Goal: Transaction & Acquisition: Obtain resource

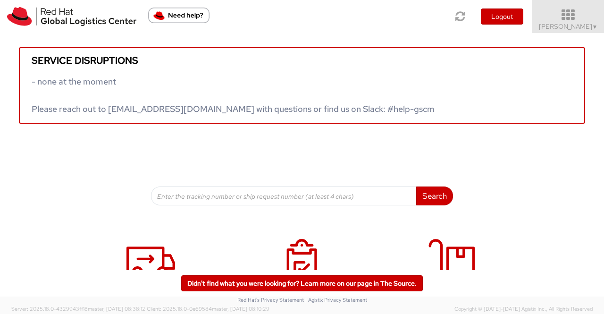
click at [592, 26] on span "▼" at bounding box center [595, 27] width 6 height 8
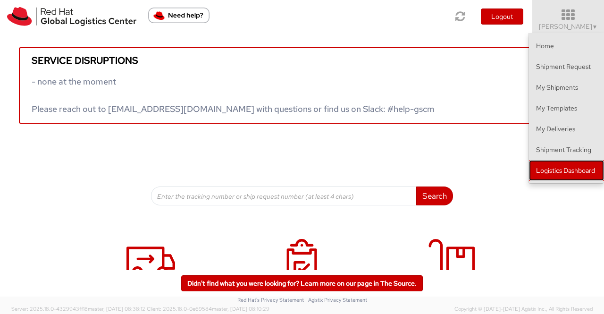
click at [567, 172] on link "Logistics Dashboard" at bounding box center [566, 170] width 75 height 21
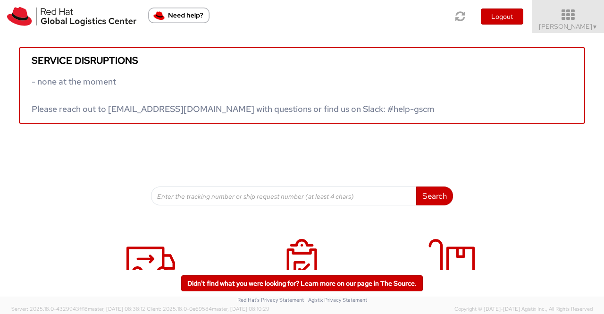
click at [594, 25] on span "▼" at bounding box center [595, 27] width 6 height 8
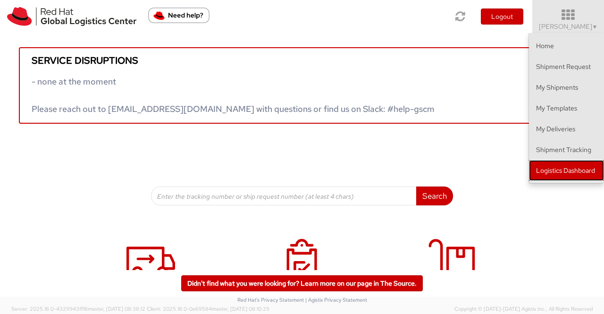
click at [563, 169] on link "Logistics Dashboard" at bounding box center [566, 170] width 75 height 21
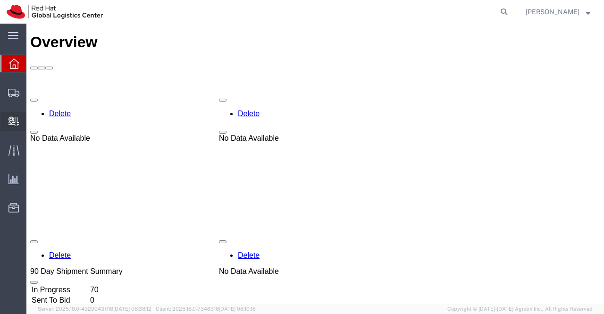
click at [0, 0] on span "Create Delivery" at bounding box center [0, 0] width 0 height 0
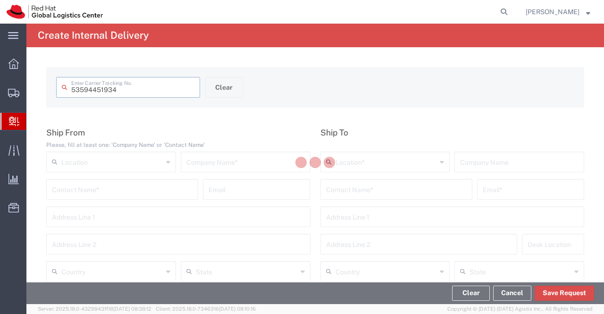
type input "53594451934"
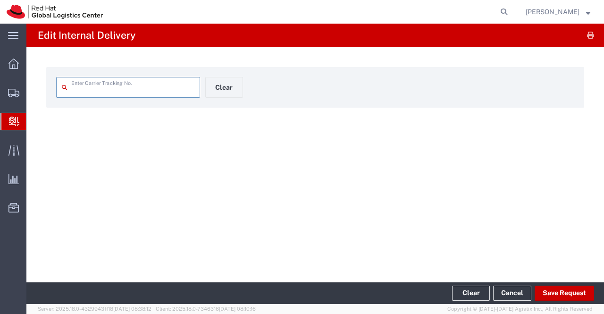
type input "53594451934"
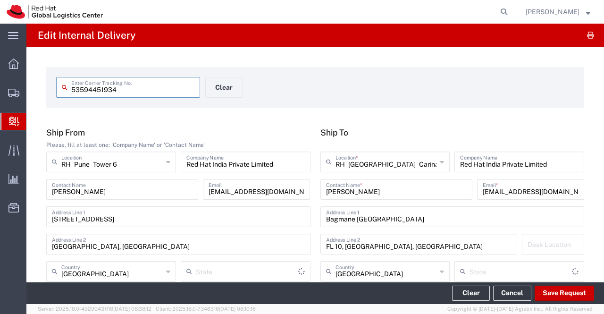
type input "Your Packaging"
type input "Ground"
type input "Mahārāshtra"
type input "[GEOGRAPHIC_DATA]"
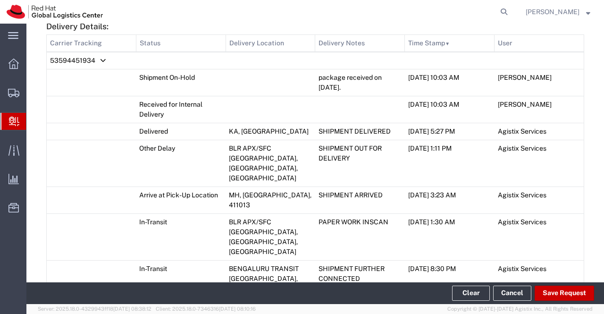
scroll to position [787, 0]
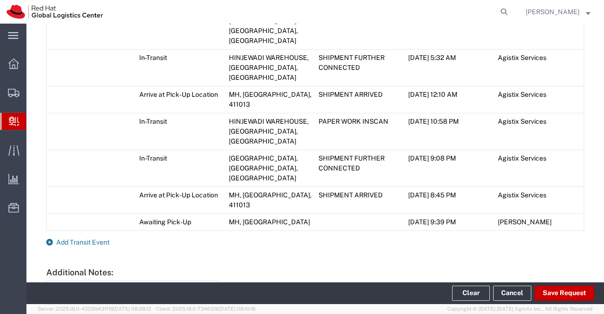
click at [53, 238] on link "Add Transit Event" at bounding box center [77, 242] width 63 height 8
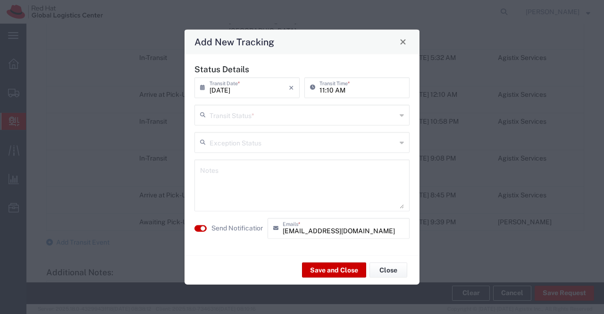
click at [402, 115] on icon at bounding box center [402, 114] width 4 height 15
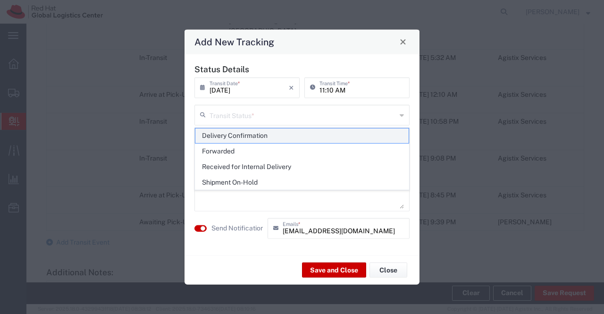
click at [393, 138] on span "Delivery Confirmation" at bounding box center [302, 135] width 214 height 15
type input "Delivery Confirmation"
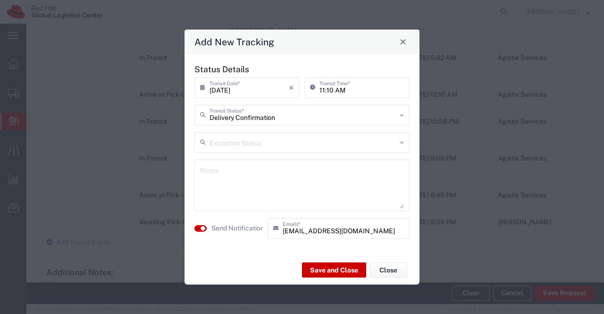
click at [351, 169] on textarea at bounding box center [302, 185] width 204 height 46
drag, startPoint x: 332, startPoint y: 174, endPoint x: 185, endPoint y: 178, distance: 147.2
click at [185, 178] on div "Status Details 09/01/2025 × Transit Date * Cancel Apply 11:10 AM Transit Time *…" at bounding box center [301, 154] width 235 height 201
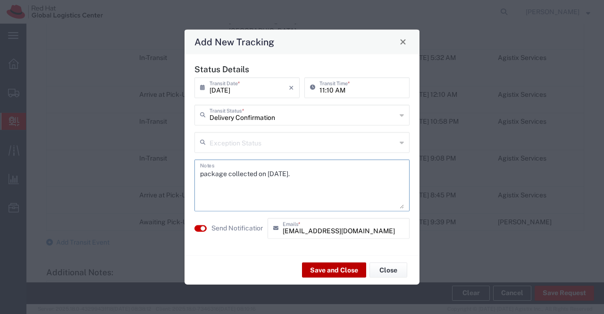
type textarea "package collected on 01st Sept 2025."
click at [317, 268] on button "Save and Close" at bounding box center [334, 269] width 64 height 15
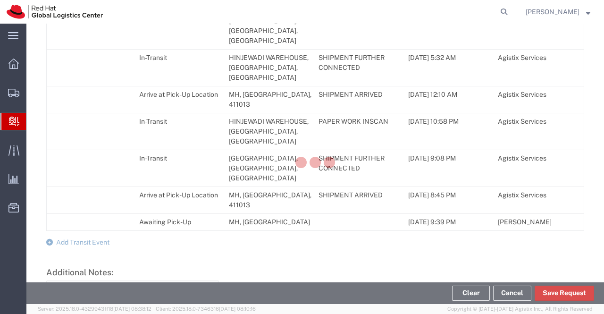
scroll to position [814, 0]
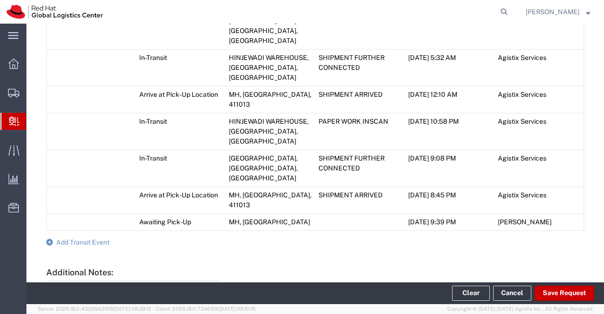
click at [0, 0] on span "Create Delivery" at bounding box center [0, 0] width 0 height 0
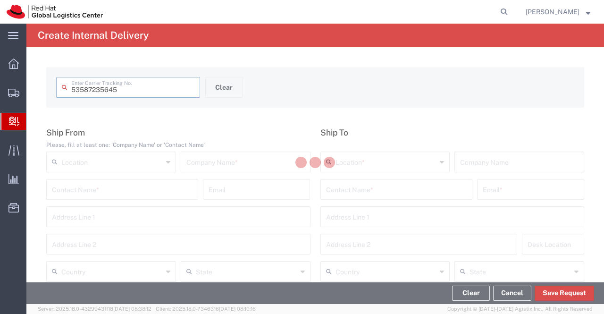
type input "53587235645"
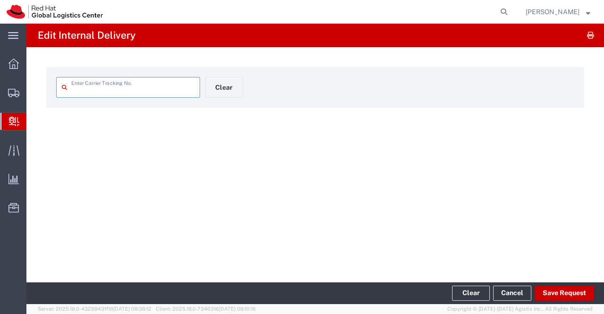
type input "53587235645"
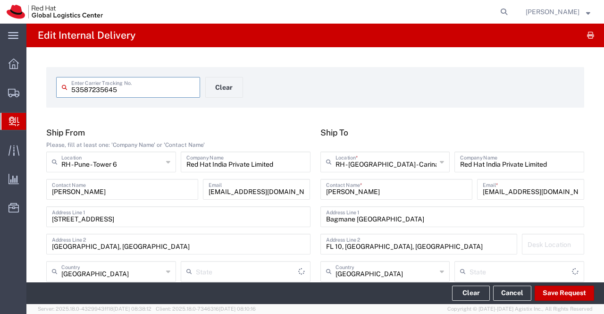
type input "Your Packaging"
type input "Mahārāshtra"
type input "Ground"
type input "[GEOGRAPHIC_DATA]"
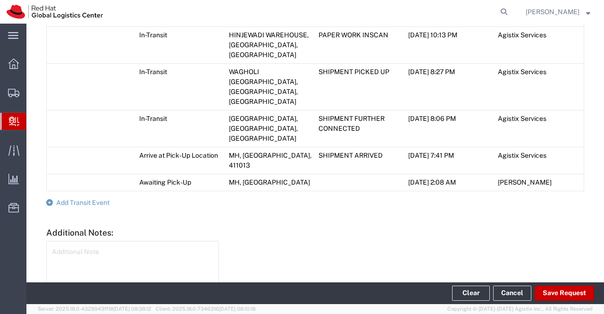
scroll to position [617, 0]
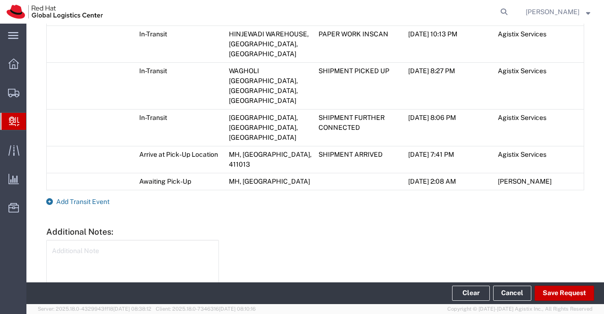
click at [51, 198] on icon at bounding box center [49, 201] width 7 height 7
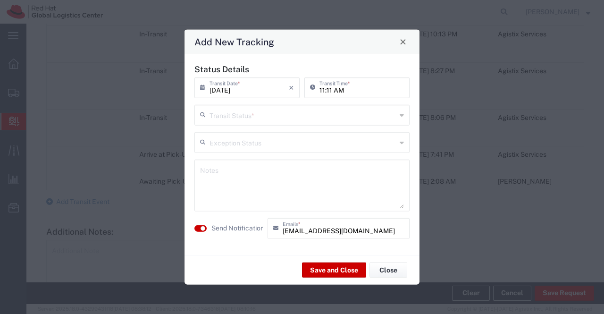
click at [401, 116] on icon at bounding box center [402, 114] width 4 height 15
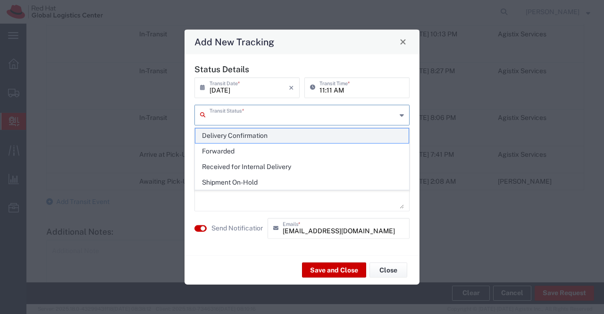
click at [396, 134] on span "Delivery Confirmation" at bounding box center [302, 135] width 214 height 15
type input "Delivery Confirmation"
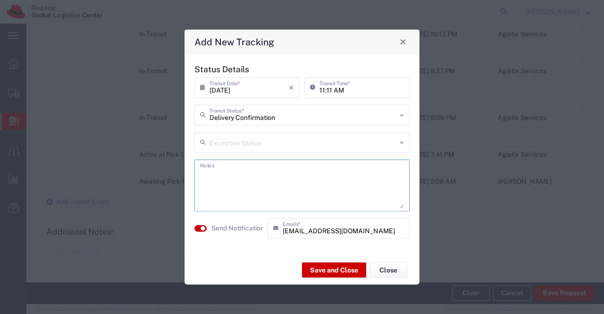
click at [350, 185] on textarea at bounding box center [302, 185] width 204 height 46
paste textarea "package collected on 01st Sept 2025."
type textarea "package collected on 01st Sept 2025."
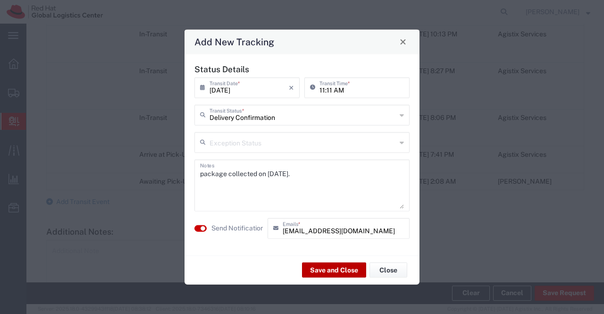
click at [325, 268] on button "Save and Close" at bounding box center [334, 269] width 64 height 15
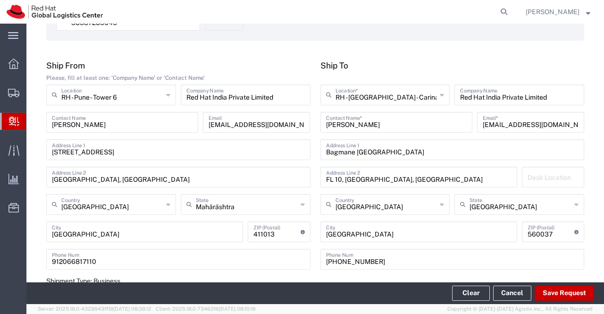
scroll to position [0, 0]
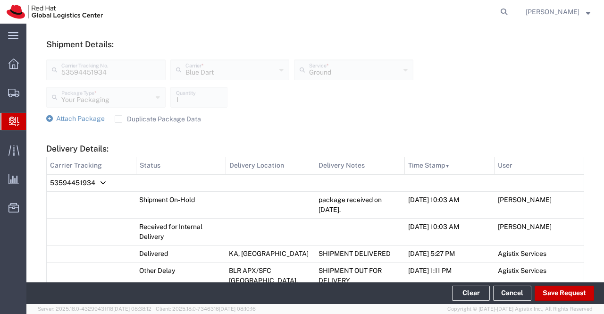
scroll to position [333, 0]
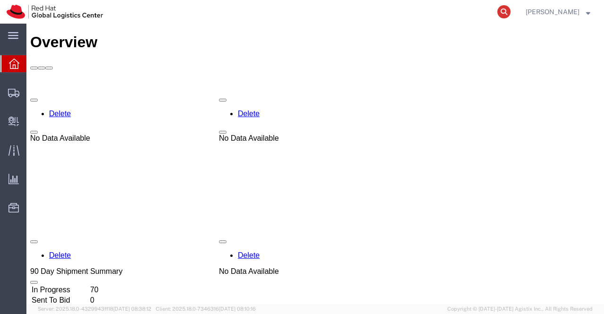
click at [502, 11] on icon at bounding box center [503, 11] width 13 height 13
paste input "392683577956"
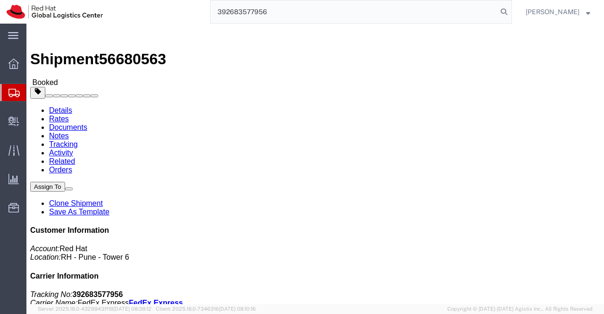
type input "392683577956"
click link "Documents"
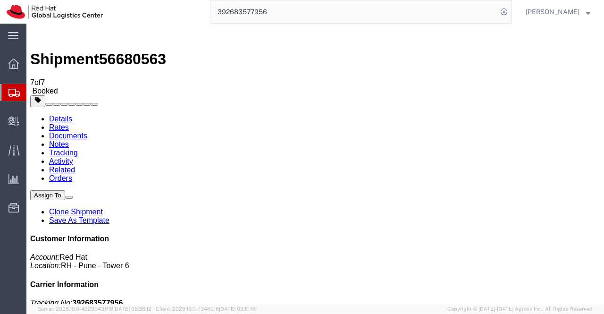
drag, startPoint x: 184, startPoint y: 337, endPoint x: 189, endPoint y: 295, distance: 42.3
